Goal: Navigation & Orientation: Find specific page/section

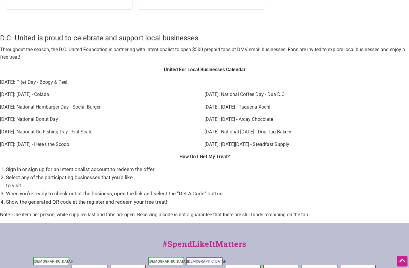
scroll to position [752, 0]
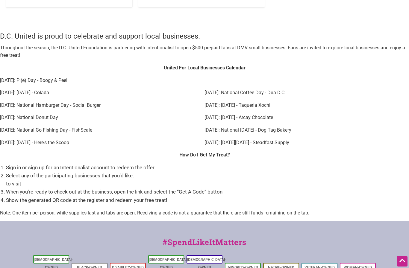
click at [356, 84] on div "United For Local Businesses Calendar [DATE]: Pi(e) Day - Boogy & Peel [DATE]: […" at bounding box center [204, 107] width 409 height 87
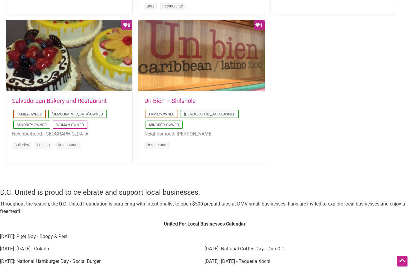
scroll to position [596, 0]
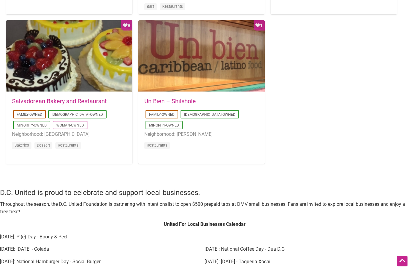
click at [157, 98] on link "Un Bien – Shilshole" at bounding box center [169, 101] width 51 height 7
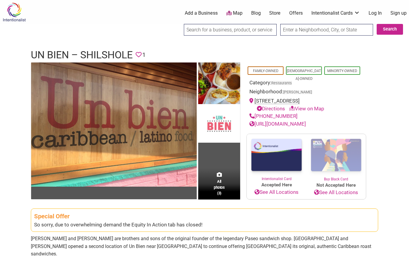
click at [307, 110] on link "View on Map" at bounding box center [306, 109] width 35 height 6
click at [311, 107] on link "View on Map" at bounding box center [306, 109] width 35 height 6
click at [314, 108] on link "View on Map" at bounding box center [306, 109] width 35 height 6
click at [309, 108] on link "View on Map" at bounding box center [306, 109] width 35 height 6
click at [306, 107] on link "View on Map" at bounding box center [306, 109] width 35 height 6
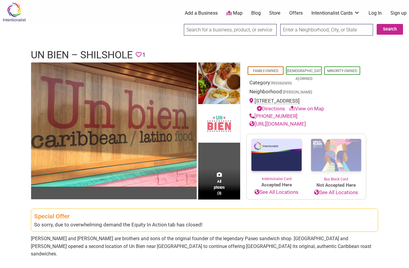
click at [309, 97] on div "[STREET_ADDRESS] Directions View on Map" at bounding box center [306, 104] width 114 height 15
click at [317, 107] on link "View on Map" at bounding box center [306, 109] width 35 height 6
click at [268, 106] on link "Directions" at bounding box center [271, 109] width 28 height 6
click at [309, 108] on link "View on Map" at bounding box center [306, 109] width 35 height 6
click at [307, 106] on link "View on Map" at bounding box center [306, 109] width 35 height 6
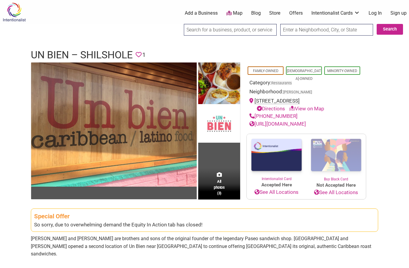
click at [304, 105] on div "Directions View on Map" at bounding box center [309, 109] width 108 height 8
click at [336, 116] on div "[PHONE_NUMBER]" at bounding box center [306, 117] width 114 height 8
click at [254, 98] on div "[STREET_ADDRESS] Directions View on Map" at bounding box center [306, 104] width 114 height 15
click at [268, 98] on div "[STREET_ADDRESS] Directions View on Map" at bounding box center [306, 104] width 114 height 15
